Goal: Check status: Check status

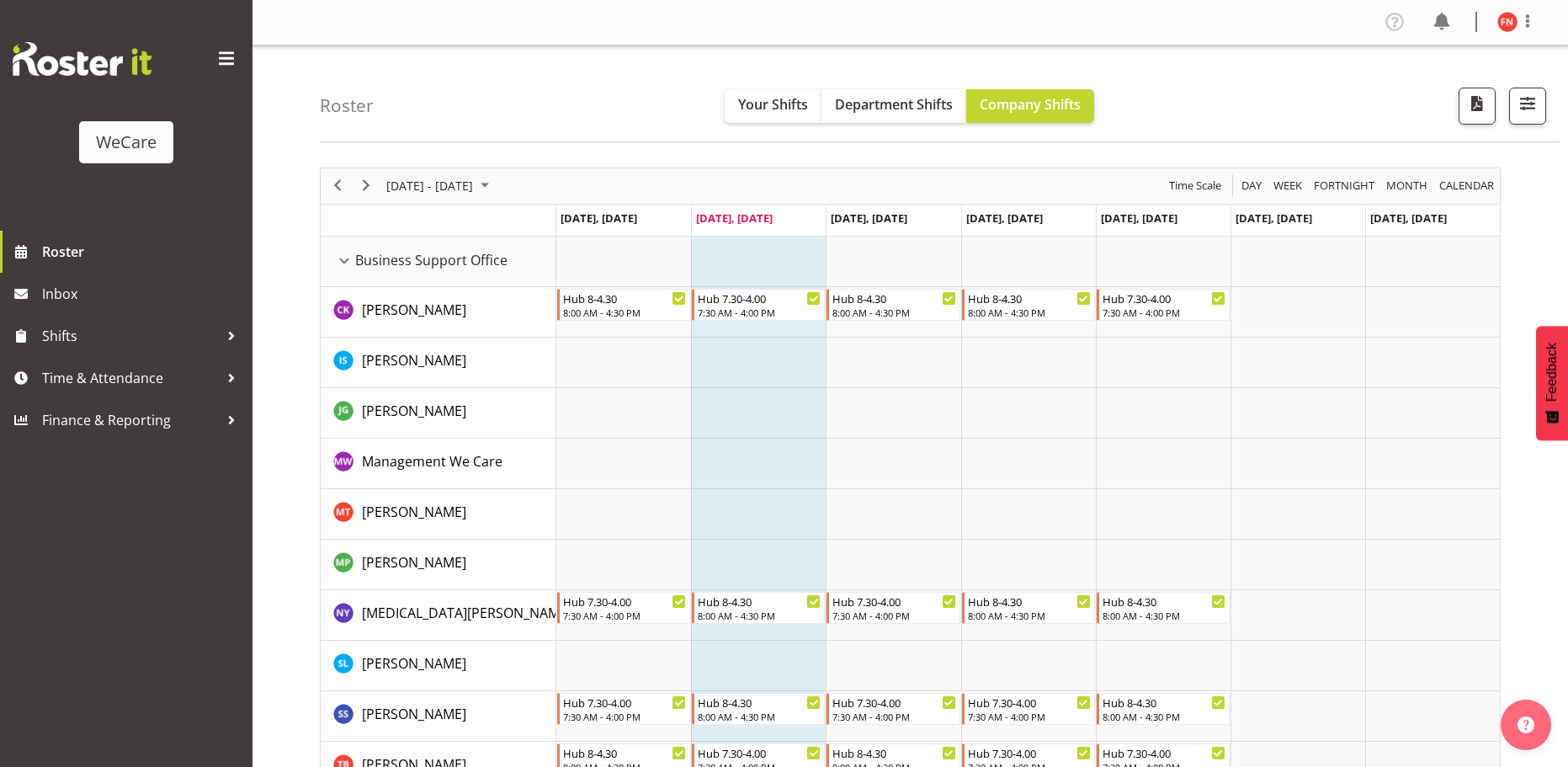
scroll to position [4532, 0]
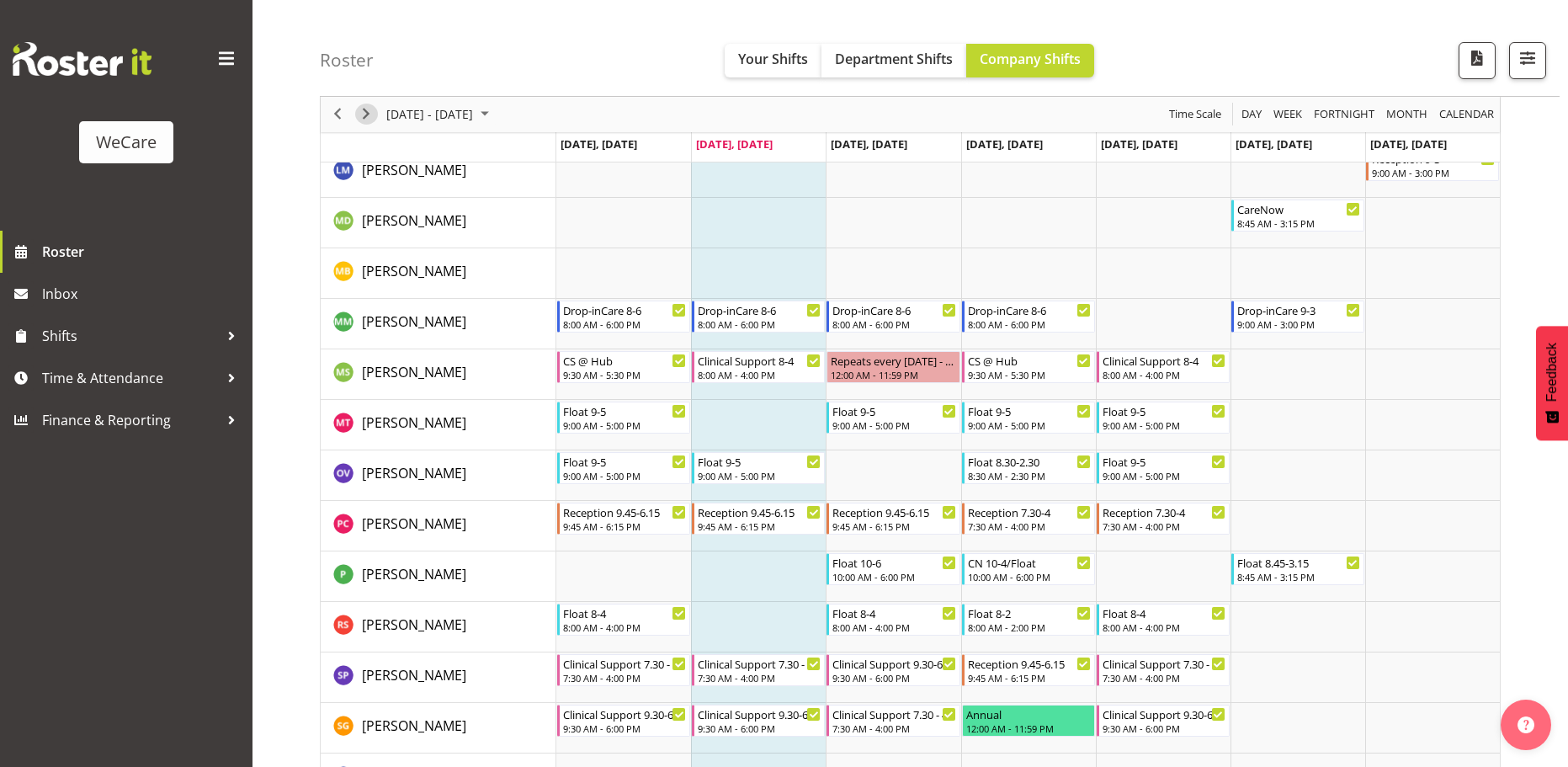
click at [368, 120] on span "Next" at bounding box center [365, 114] width 20 height 21
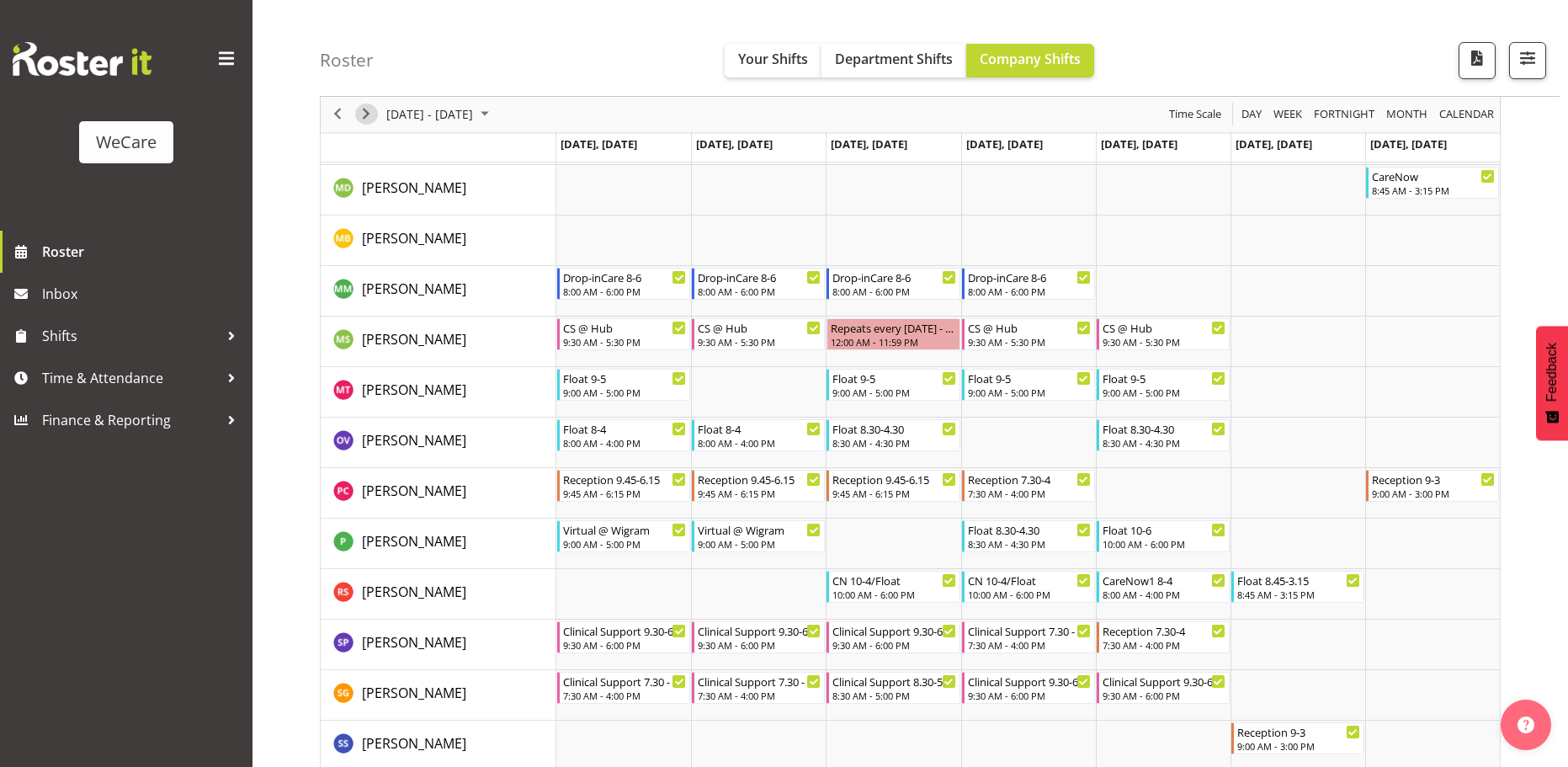
click at [368, 113] on span "Next" at bounding box center [365, 114] width 20 height 21
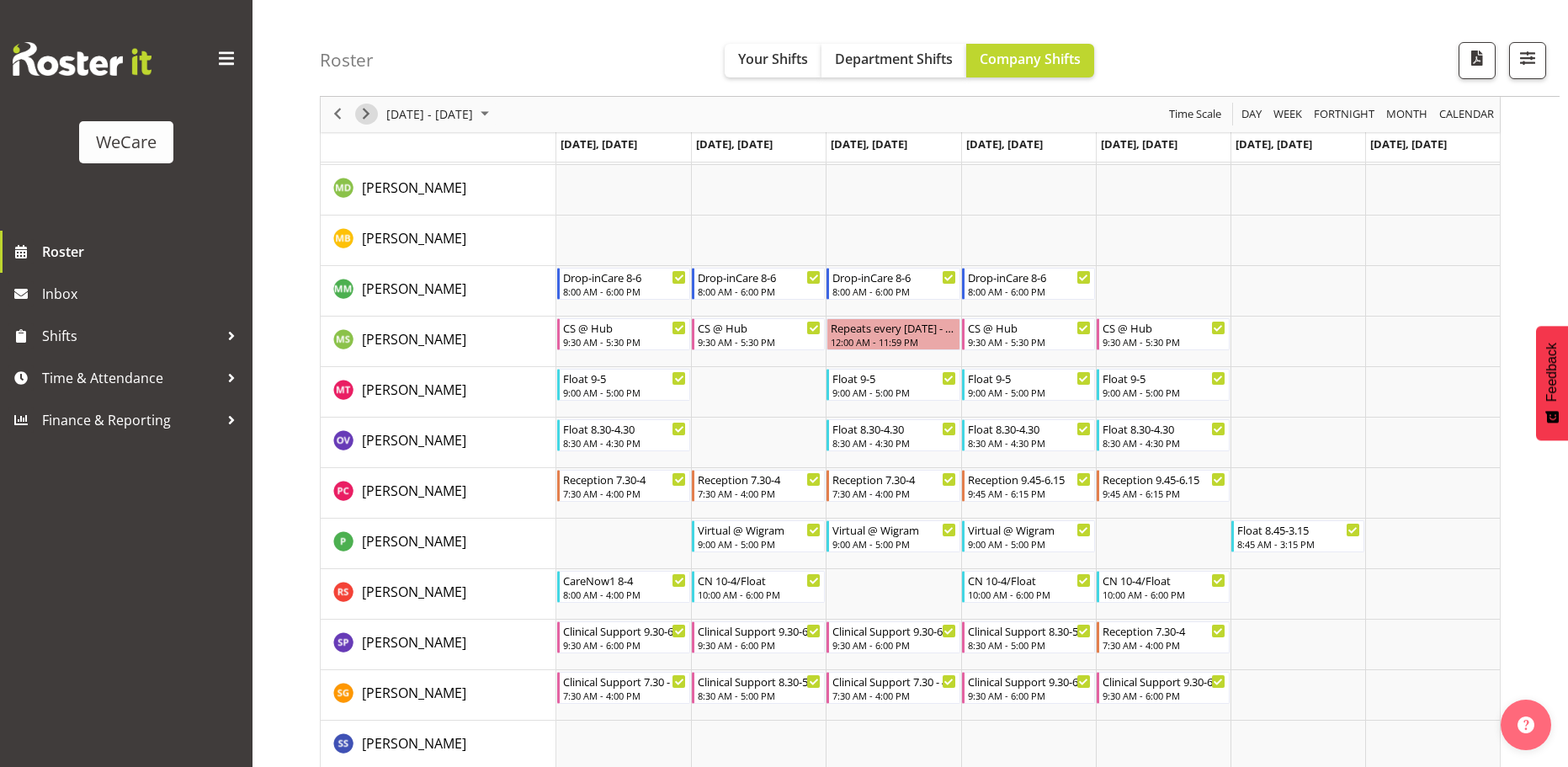
drag, startPoint x: 360, startPoint y: 114, endPoint x: 401, endPoint y: 121, distance: 41.6
click at [361, 114] on span "Next" at bounding box center [365, 114] width 20 height 21
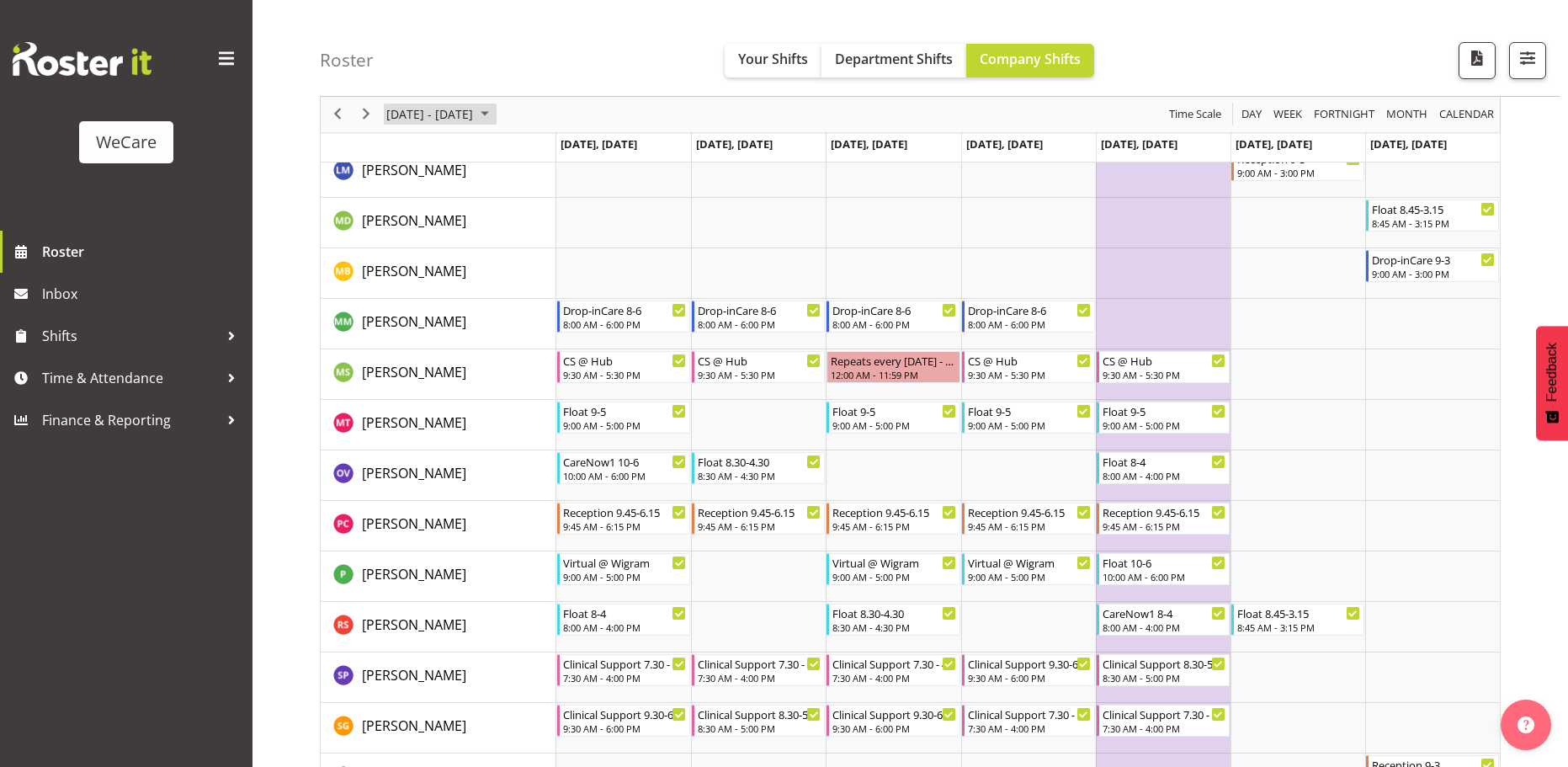
click at [495, 106] on span "October 2025" at bounding box center [484, 114] width 20 height 21
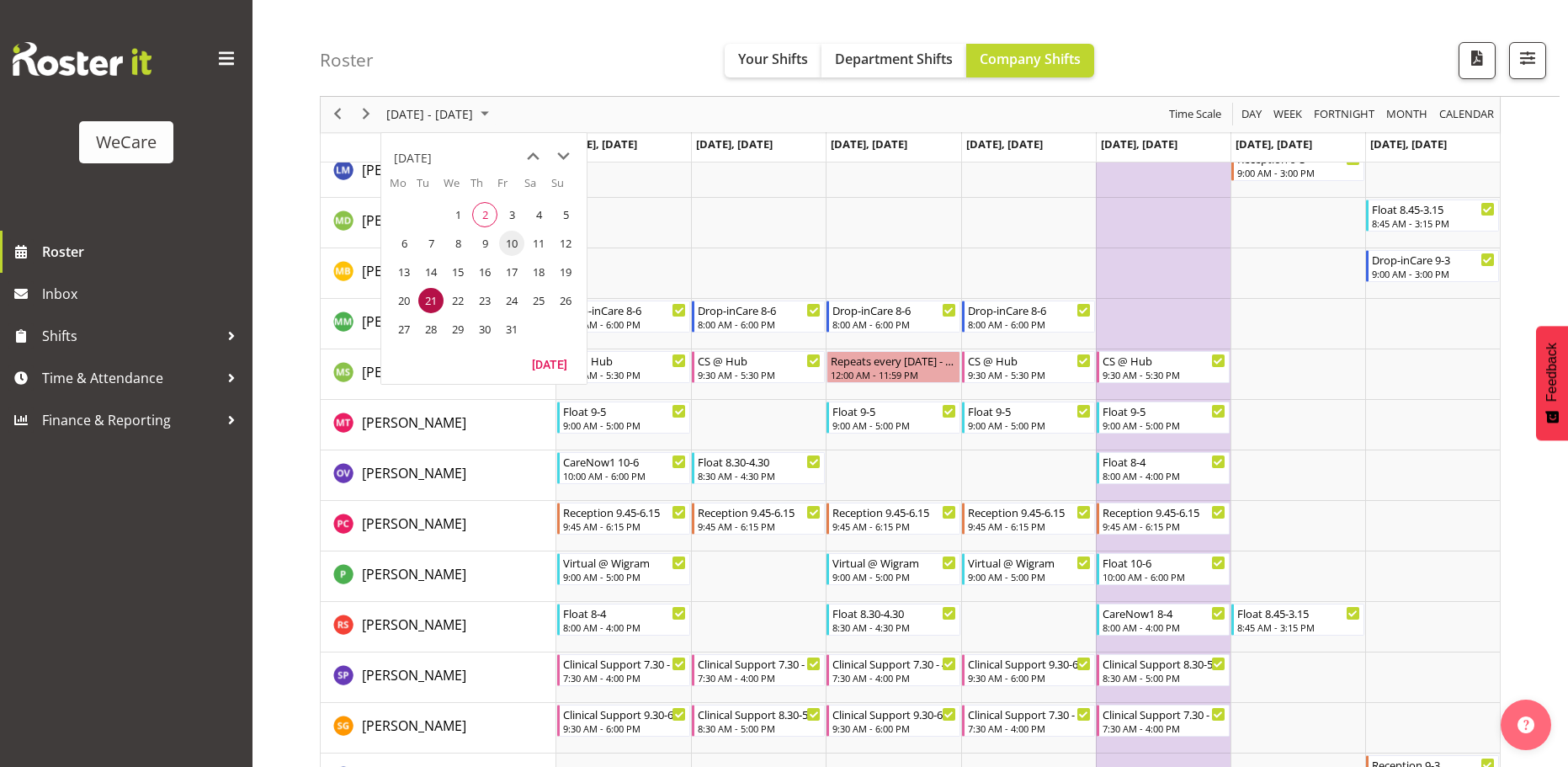
click at [512, 243] on span "10" at bounding box center [511, 243] width 25 height 25
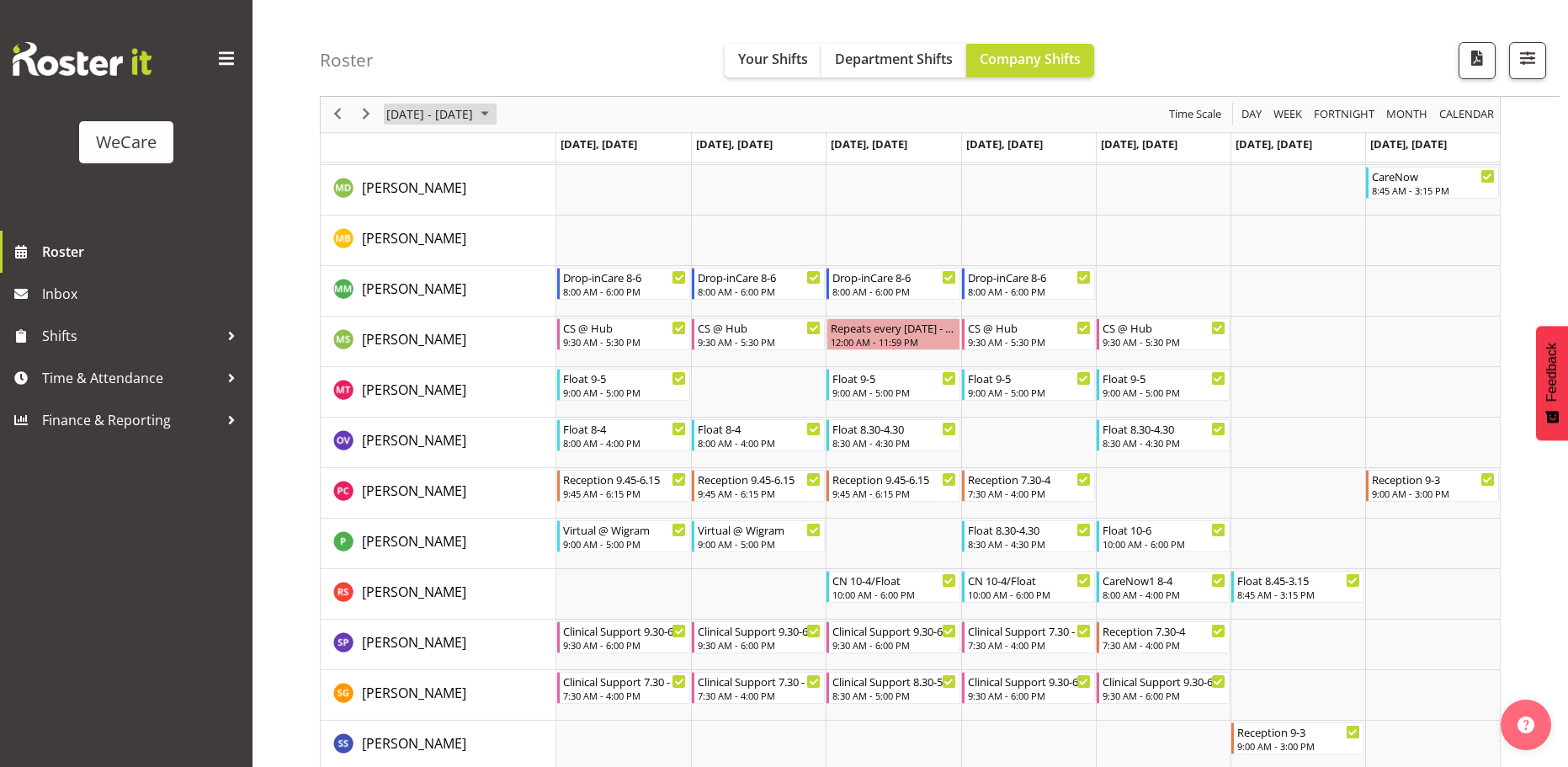
click at [495, 116] on span "October 2025" at bounding box center [484, 114] width 20 height 21
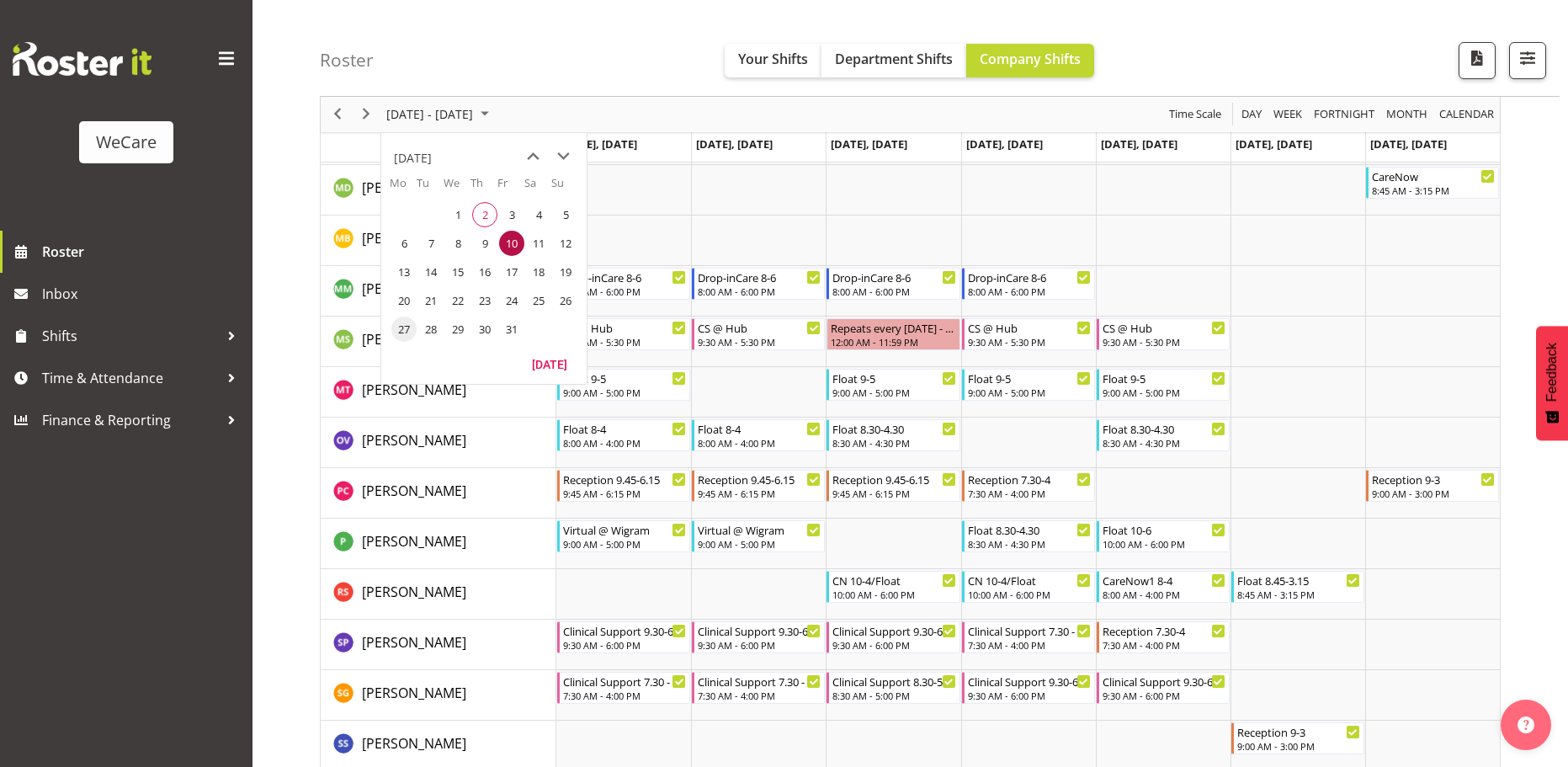
click at [406, 335] on span "27" at bounding box center [404, 329] width 25 height 25
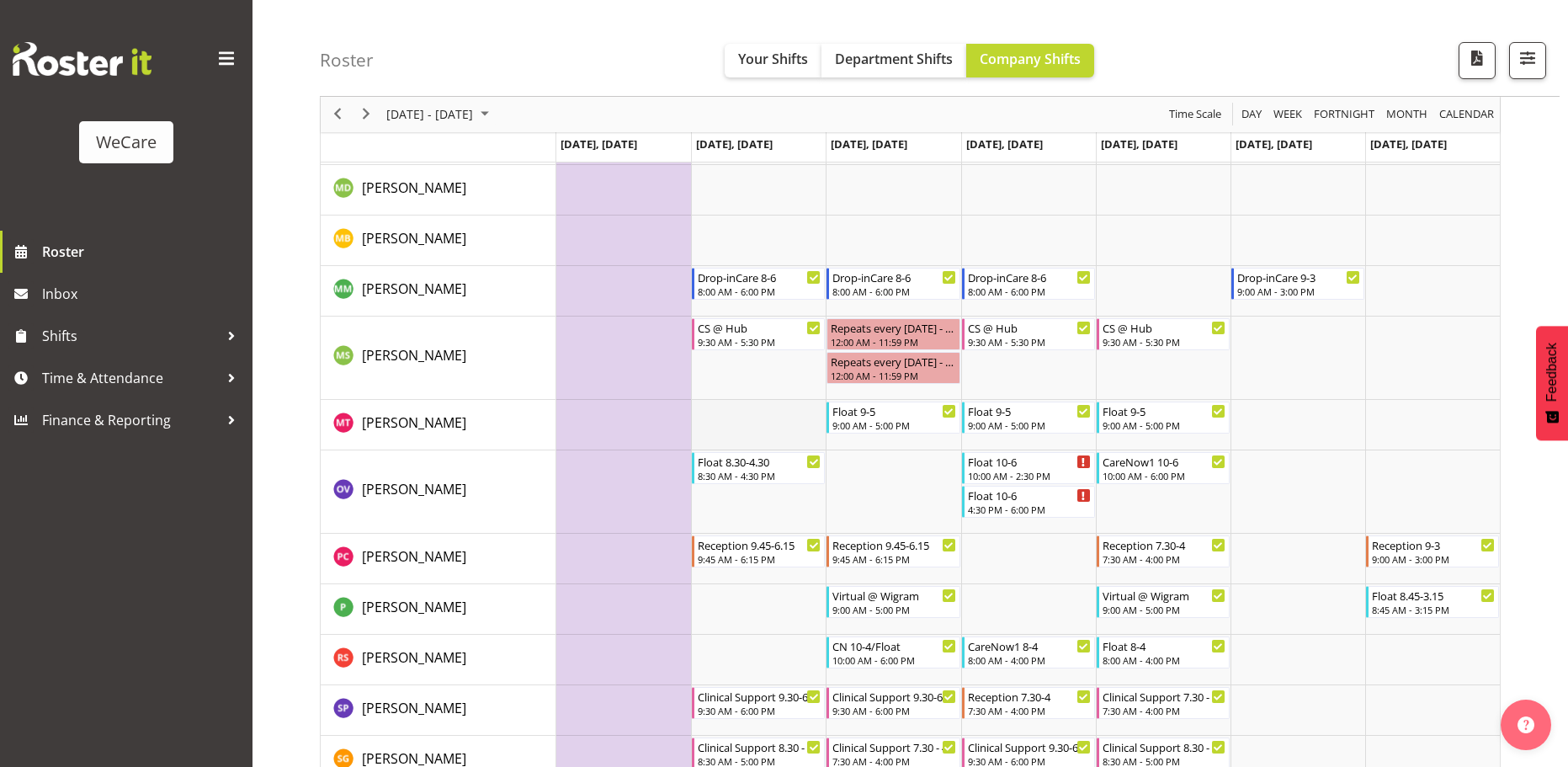
scroll to position [4700, 0]
